Goal: Go to known website: Access a specific website the user already knows

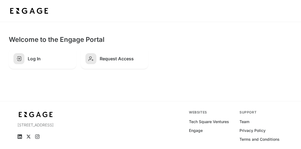
click at [299, 41] on section "Welcome to the Engage Portal Log In Request Access" at bounding box center [150, 52] width 301 height 60
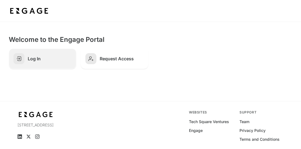
click at [52, 60] on h2 "Log In" at bounding box center [50, 58] width 44 height 5
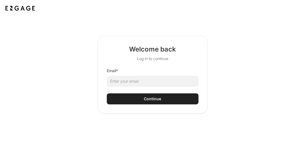
click at [130, 79] on html "Welcome back Log in to continue Email * Continue" at bounding box center [152, 74] width 305 height 149
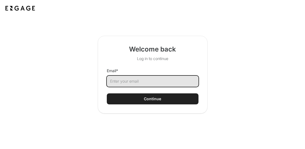
click at [127, 77] on input "Email *" at bounding box center [153, 81] width 92 height 11
type input "michelle.ward@delta.com"
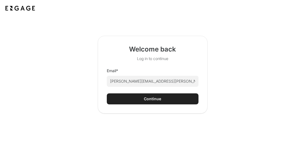
click at [174, 101] on button "Continue" at bounding box center [153, 98] width 92 height 11
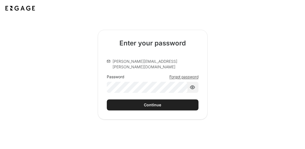
click at [146, 102] on div "Continue" at bounding box center [152, 104] width 17 height 5
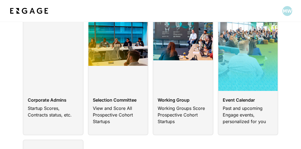
scroll to position [55, 0]
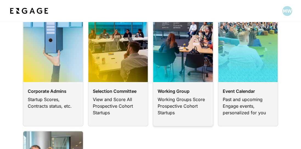
click at [172, 92] on link at bounding box center [183, 59] width 61 height 133
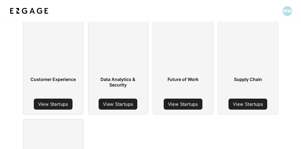
scroll to position [55, 0]
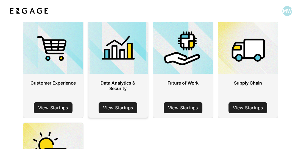
click at [120, 106] on link "View Startups" at bounding box center [118, 107] width 39 height 11
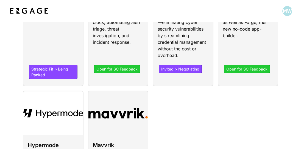
scroll to position [17, 0]
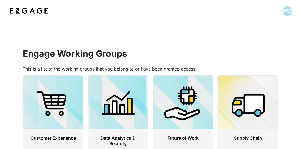
click at [40, 11] on img at bounding box center [29, 11] width 41 height 10
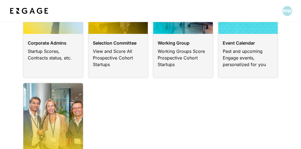
scroll to position [82, 0]
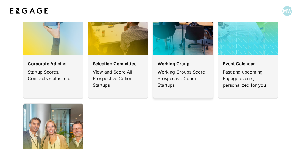
click at [187, 71] on link at bounding box center [183, 32] width 61 height 133
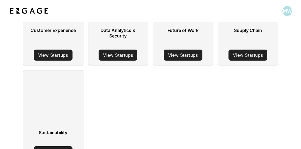
scroll to position [110, 0]
